Goal: Information Seeking & Learning: Learn about a topic

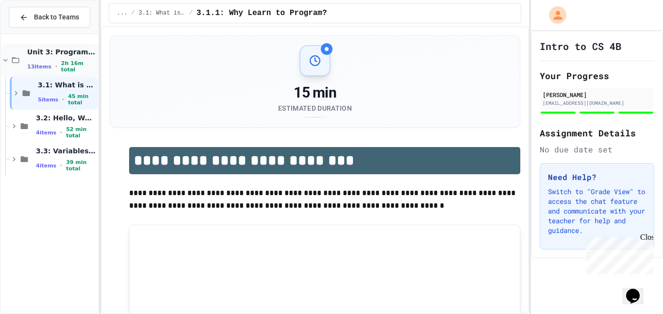
click at [61, 62] on div "13 items • 2h 16m total" at bounding box center [61, 66] width 69 height 13
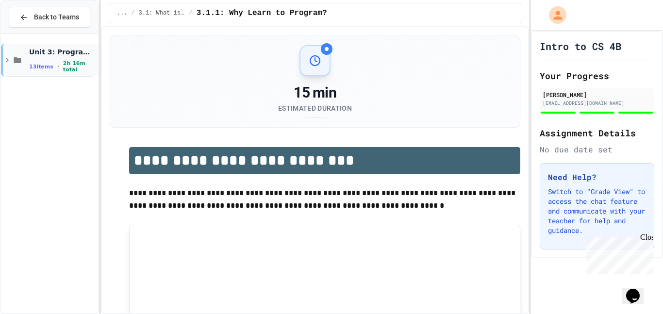
click at [59, 52] on span "Unit 3: Programming Fundamentals" at bounding box center [62, 52] width 67 height 9
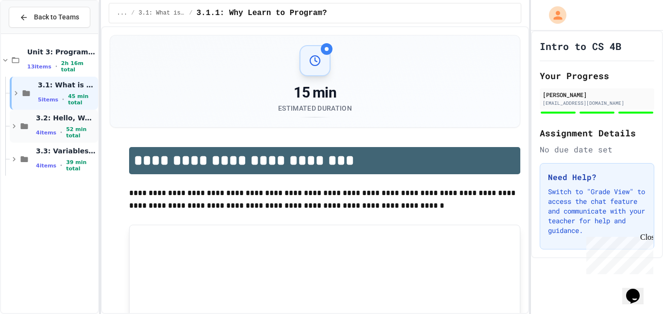
click at [58, 113] on div "3.2: Hello, World! 4 items • 52 min total" at bounding box center [54, 126] width 88 height 33
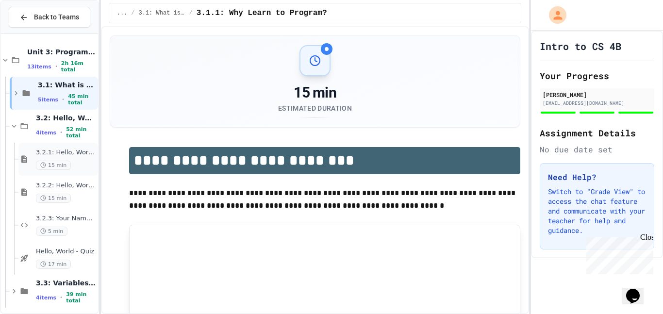
scroll to position [4, 0]
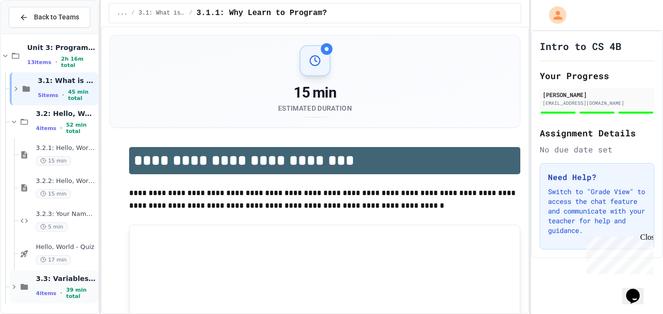
click at [73, 288] on div "3.3: Variables and Data Types 4 items • 39 min total" at bounding box center [66, 287] width 60 height 26
click at [43, 285] on div "3.3: Variables and Data Types 4 items • 39 min total" at bounding box center [66, 287] width 60 height 26
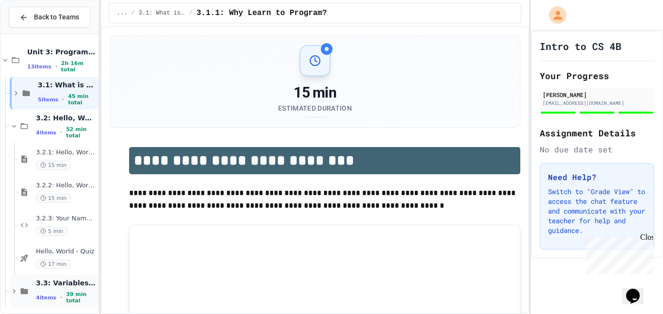
click at [33, 287] on div "3.3: Variables and Data Types 4 items • 39 min total" at bounding box center [54, 291] width 88 height 33
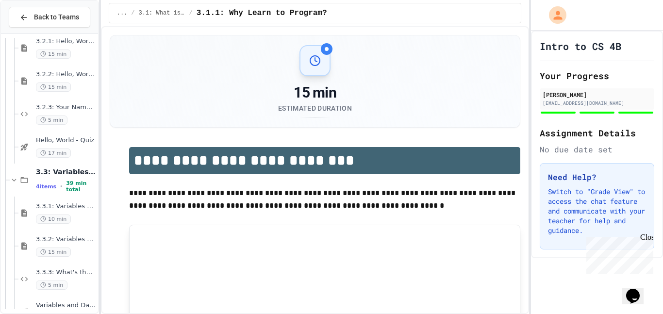
scroll to position [117, 0]
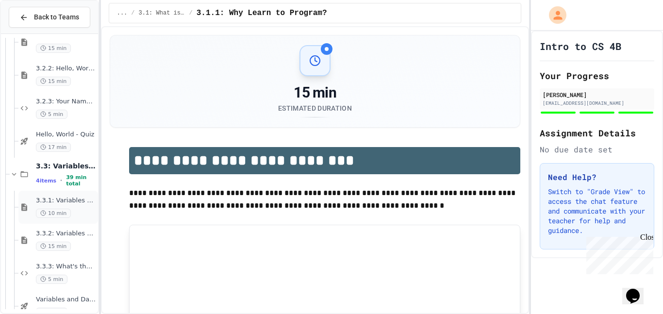
click at [46, 208] on div "3.3.1: Variables and Data Types 10 min" at bounding box center [66, 207] width 60 height 21
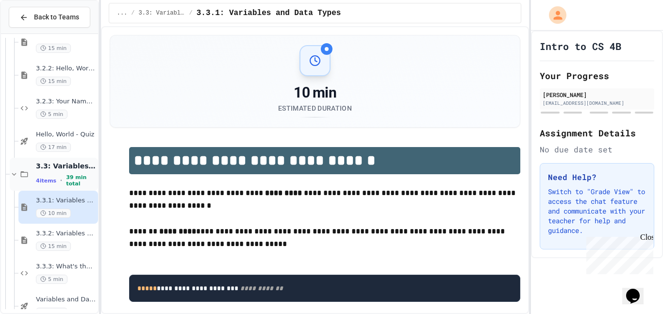
click at [65, 170] on span "3.3: Variables and Data Types" at bounding box center [66, 166] width 60 height 9
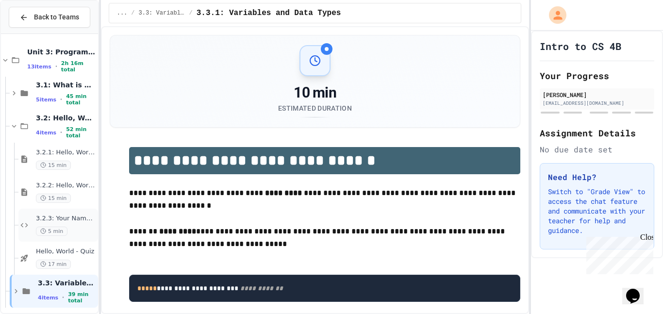
scroll to position [4, 0]
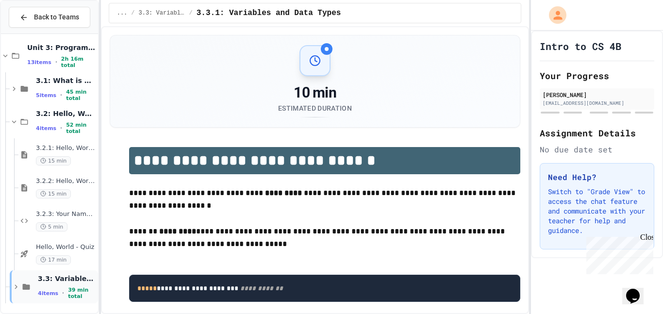
click at [63, 281] on span "3.3: Variables and Data Types" at bounding box center [67, 278] width 58 height 9
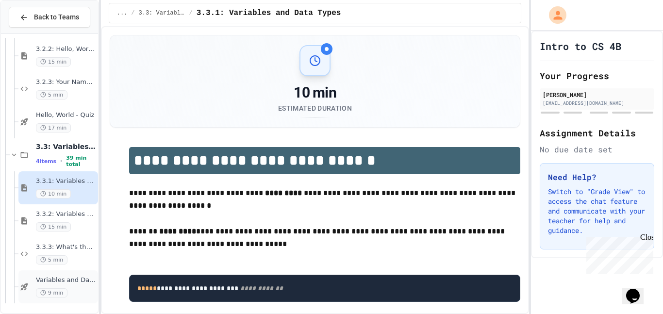
click at [65, 287] on div "Variables and Data types - quiz 9 min" at bounding box center [66, 286] width 60 height 21
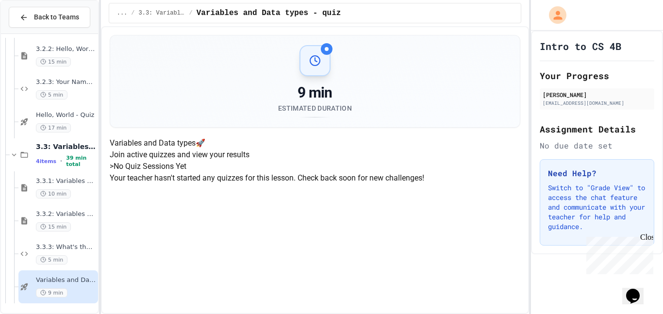
click at [268, 172] on h5 "> No Quiz Sessions Yet" at bounding box center [315, 167] width 411 height 12
click at [373, 91] on div "9 min Estimated Duration" at bounding box center [315, 81] width 387 height 72
click at [80, 117] on span "Hello, World - Quiz" at bounding box center [66, 115] width 60 height 8
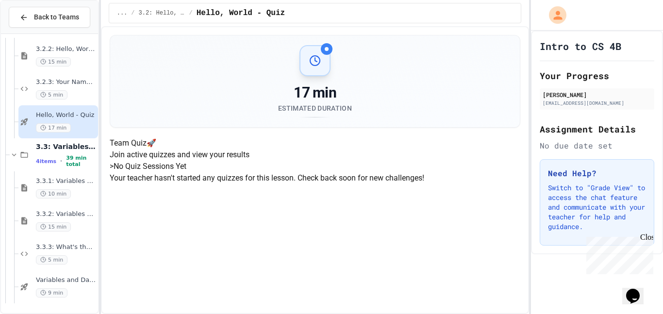
scroll to position [125, 0]
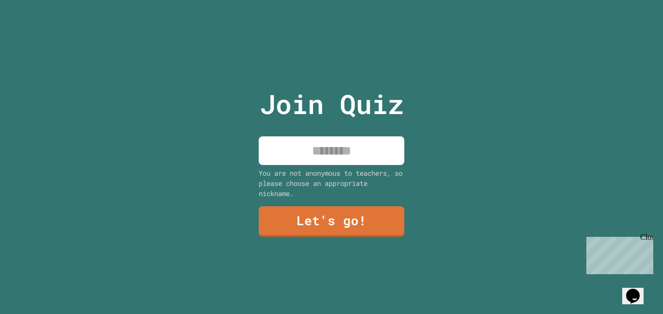
click at [370, 150] on input at bounding box center [332, 150] width 146 height 29
type input "*****"
click at [292, 221] on link "Let's go!" at bounding box center [331, 221] width 147 height 32
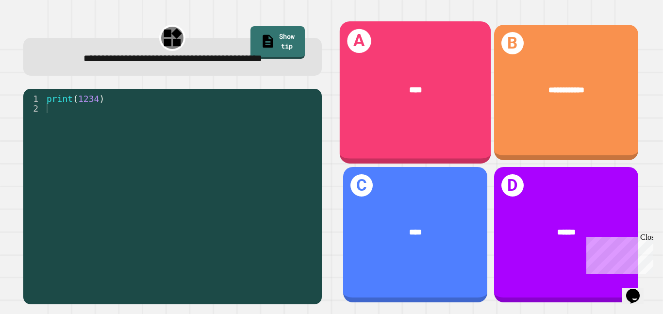
click at [391, 96] on div "****" at bounding box center [415, 89] width 117 height 13
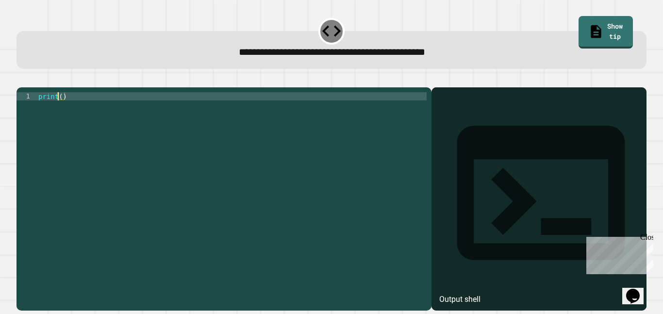
click at [60, 112] on div "print ( )" at bounding box center [231, 195] width 390 height 206
click at [64, 108] on div "print ( )" at bounding box center [231, 195] width 390 height 206
click at [62, 108] on div "print ( )" at bounding box center [231, 195] width 390 height 206
type textarea "**********"
click at [21, 80] on icon "button" at bounding box center [21, 80] width 0 height 0
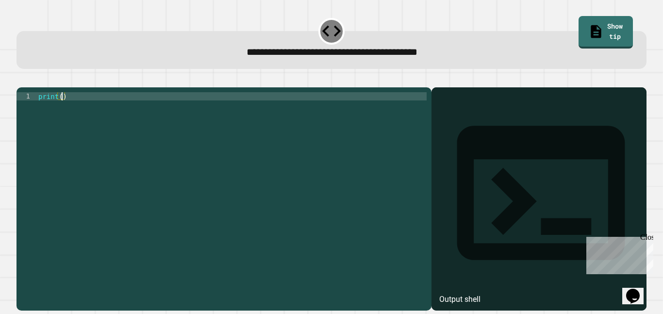
click at [63, 109] on div "print ( )" at bounding box center [231, 195] width 390 height 206
type textarea "**********"
click at [21, 80] on icon "button" at bounding box center [21, 80] width 0 height 0
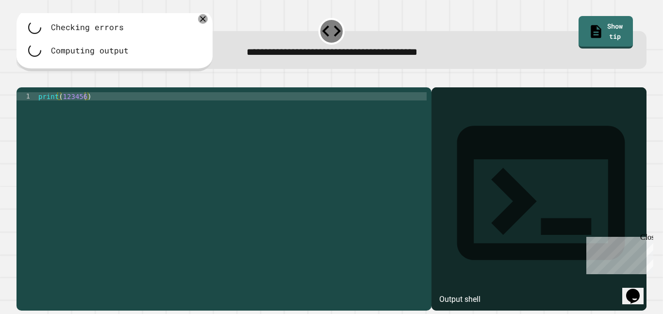
click at [40, 88] on icon "button" at bounding box center [37, 86] width 6 height 6
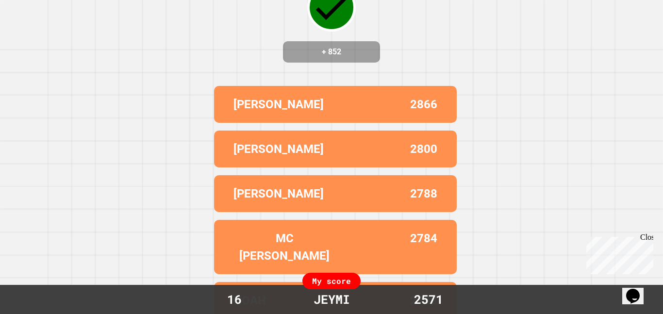
scroll to position [0, 0]
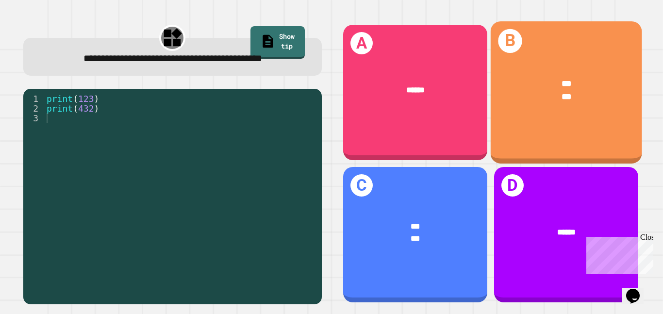
click at [589, 102] on div "***" at bounding box center [566, 96] width 117 height 13
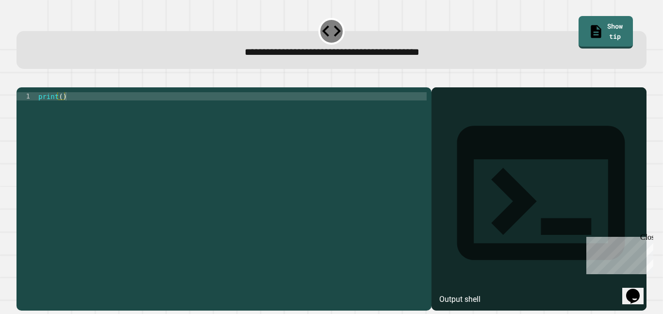
click at [61, 110] on div "print ( )" at bounding box center [231, 195] width 390 height 206
type textarea "**********"
click at [21, 80] on icon "button" at bounding box center [21, 80] width 0 height 0
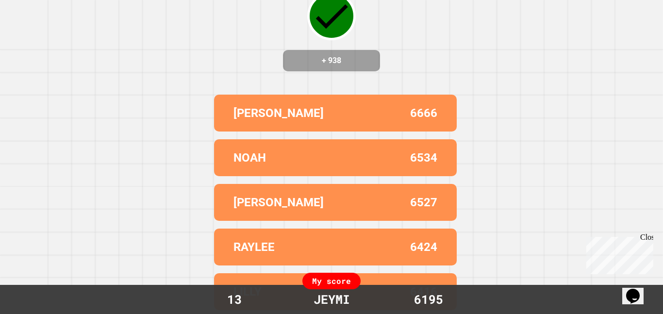
scroll to position [0, 0]
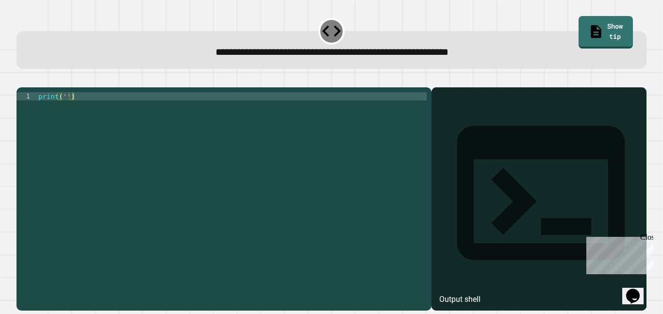
click at [65, 109] on div "print ( '' )" at bounding box center [231, 195] width 390 height 206
click at [68, 107] on div "print ( '' )" at bounding box center [231, 195] width 390 height 206
click at [66, 108] on div "print ( '' )" at bounding box center [231, 195] width 390 height 206
click at [21, 80] on icon "button" at bounding box center [21, 80] width 0 height 0
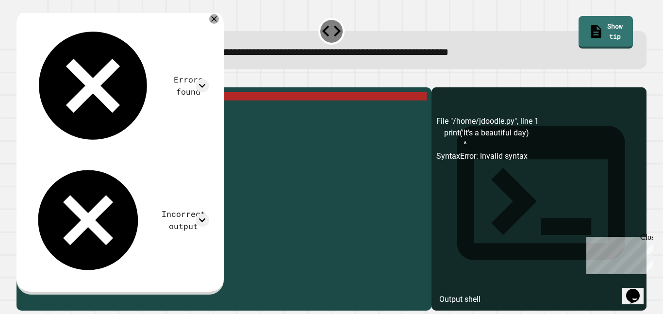
click at [66, 108] on div "print ( 'It' s a beautiful day )" at bounding box center [231, 195] width 390 height 206
click at [77, 107] on div "print ( 'It' s a beautiful day )" at bounding box center [231, 195] width 390 height 206
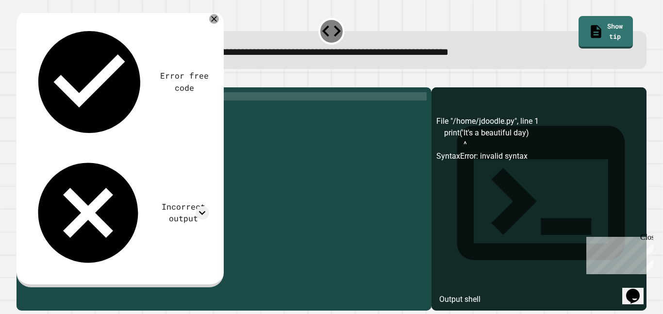
scroll to position [0, 5]
click at [31, 86] on icon "button" at bounding box center [27, 85] width 5 height 7
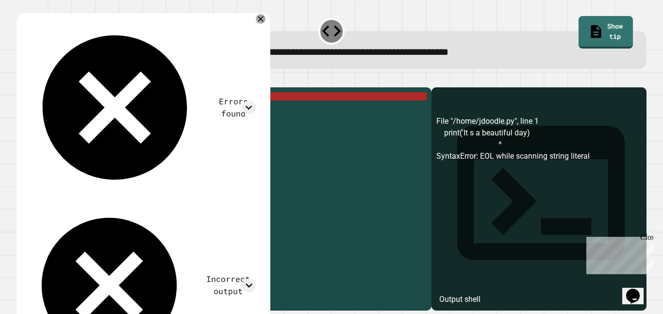
click at [76, 110] on div "print ( 'It s a beautiful day)" at bounding box center [231, 195] width 390 height 206
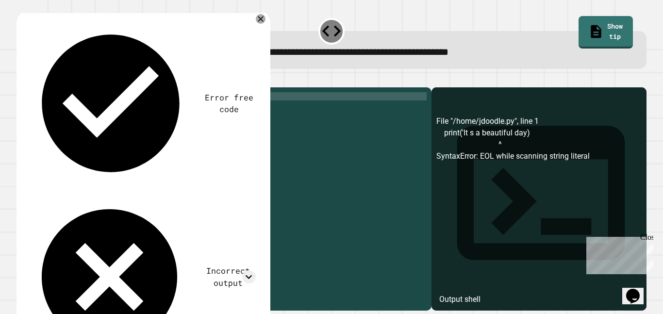
click at [66, 107] on div "print ( 'It' s a beautiful day )" at bounding box center [231, 195] width 390 height 206
click at [145, 108] on div "print ( "It's a beautiful day)" at bounding box center [231, 195] width 390 height 206
type textarea "**********"
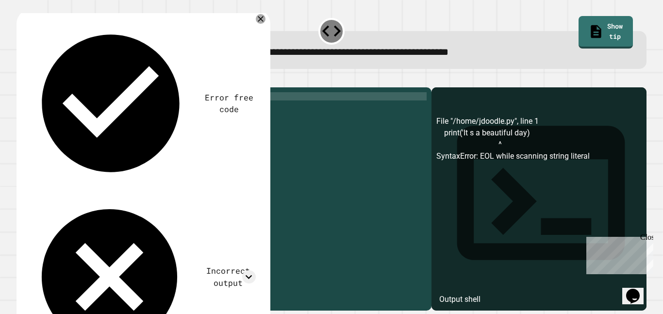
click at [21, 80] on icon "button" at bounding box center [21, 80] width 0 height 0
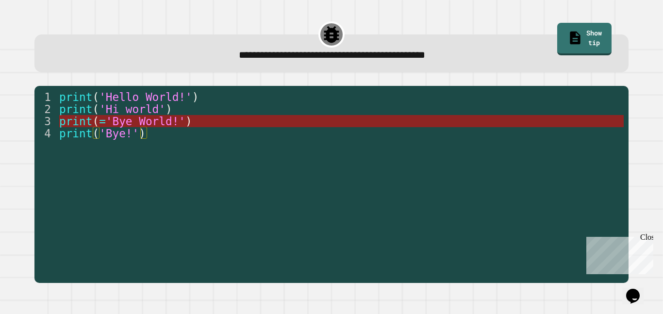
click at [158, 123] on span "'Bye World!'" at bounding box center [146, 121] width 80 height 13
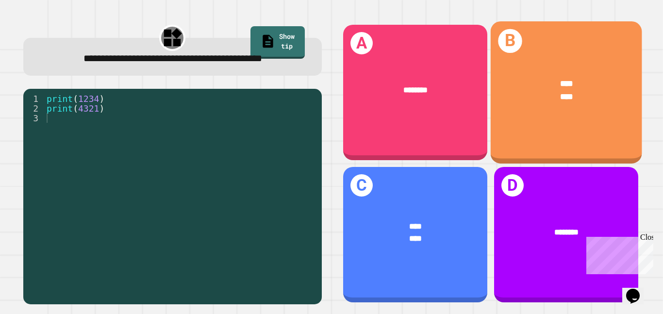
click at [536, 86] on div "****" at bounding box center [566, 83] width 117 height 13
